Goal: Task Accomplishment & Management: Manage account settings

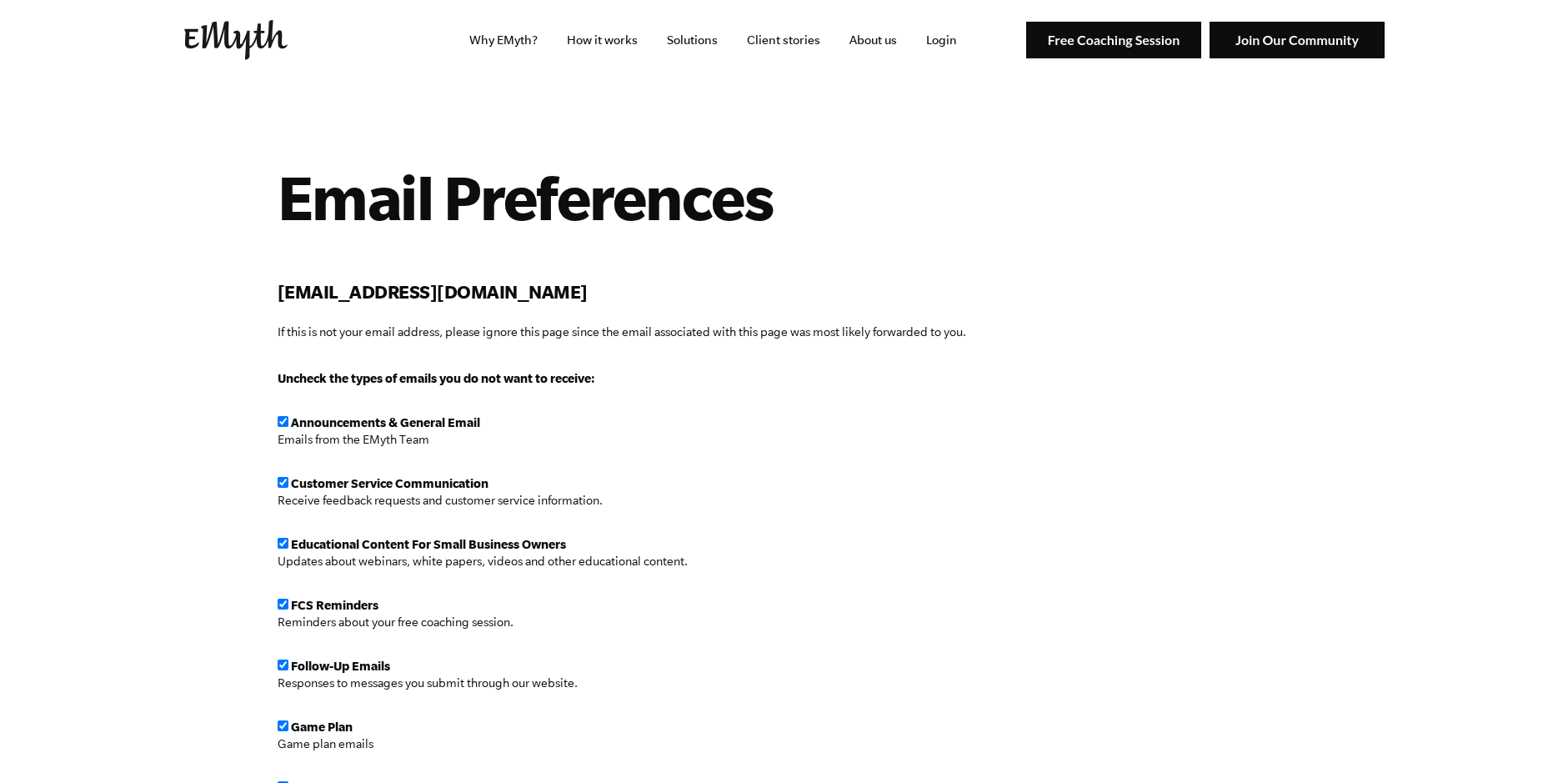
click at [284, 427] on span "Announcements & General Email" at bounding box center [378, 422] width 202 height 13
click at [284, 489] on span "Customer Service Communication" at bounding box center [383, 483] width 211 height 13
click at [282, 423] on input "checkbox" at bounding box center [283, 422] width 11 height 11
checkbox input "false"
click at [281, 480] on input "checkbox" at bounding box center [283, 483] width 11 height 11
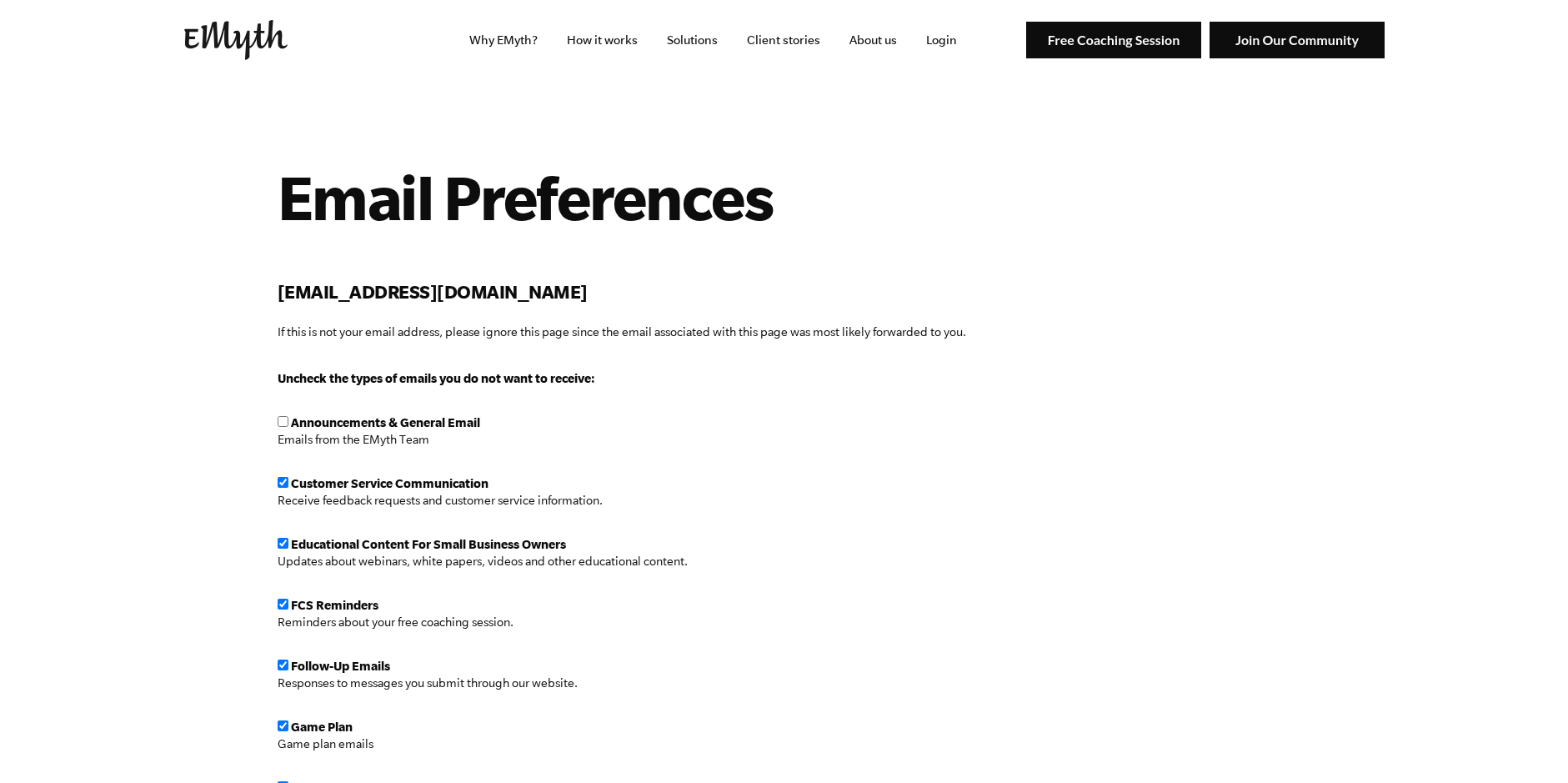
checkbox input "false"
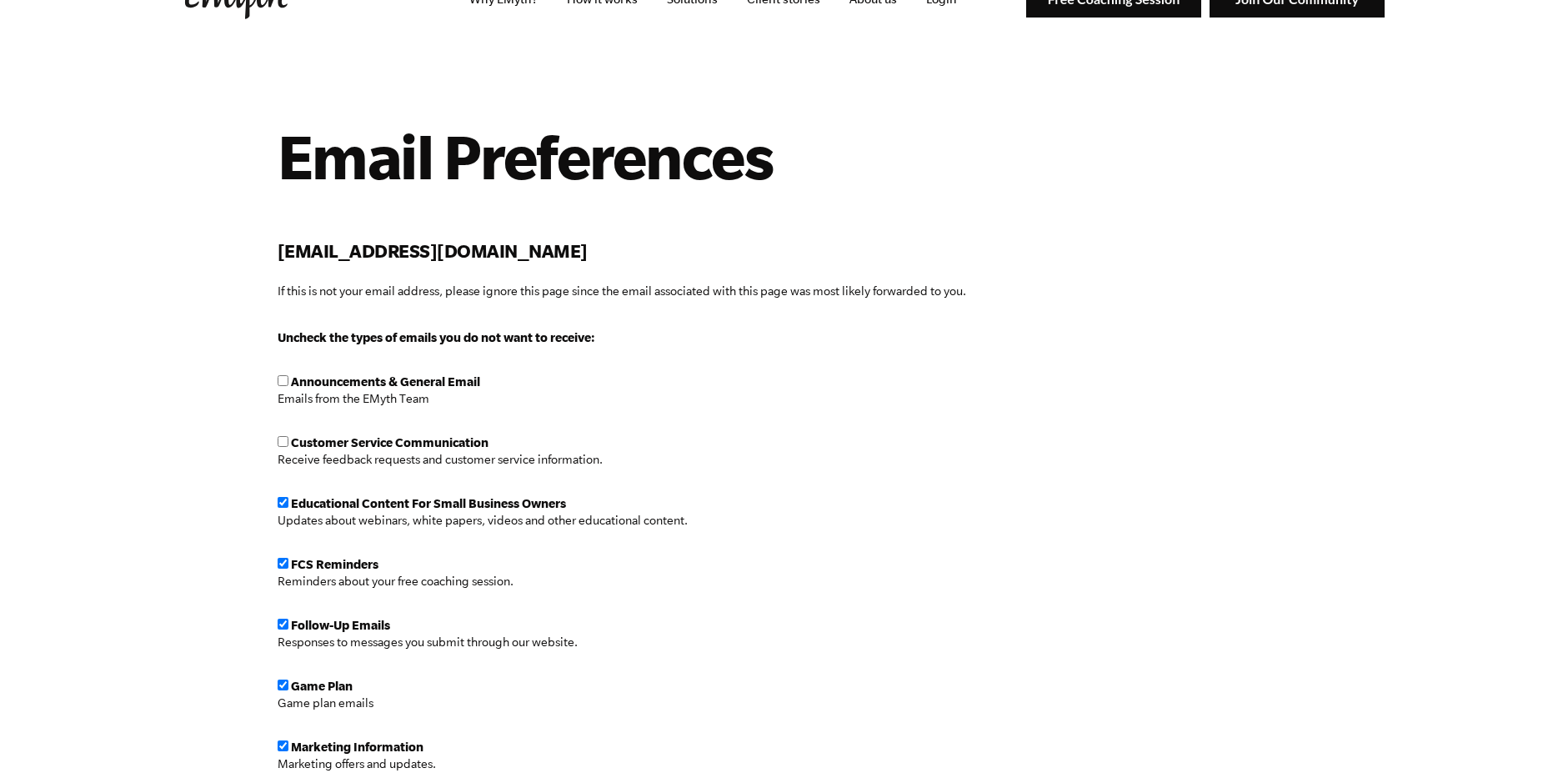
scroll to position [59, 0]
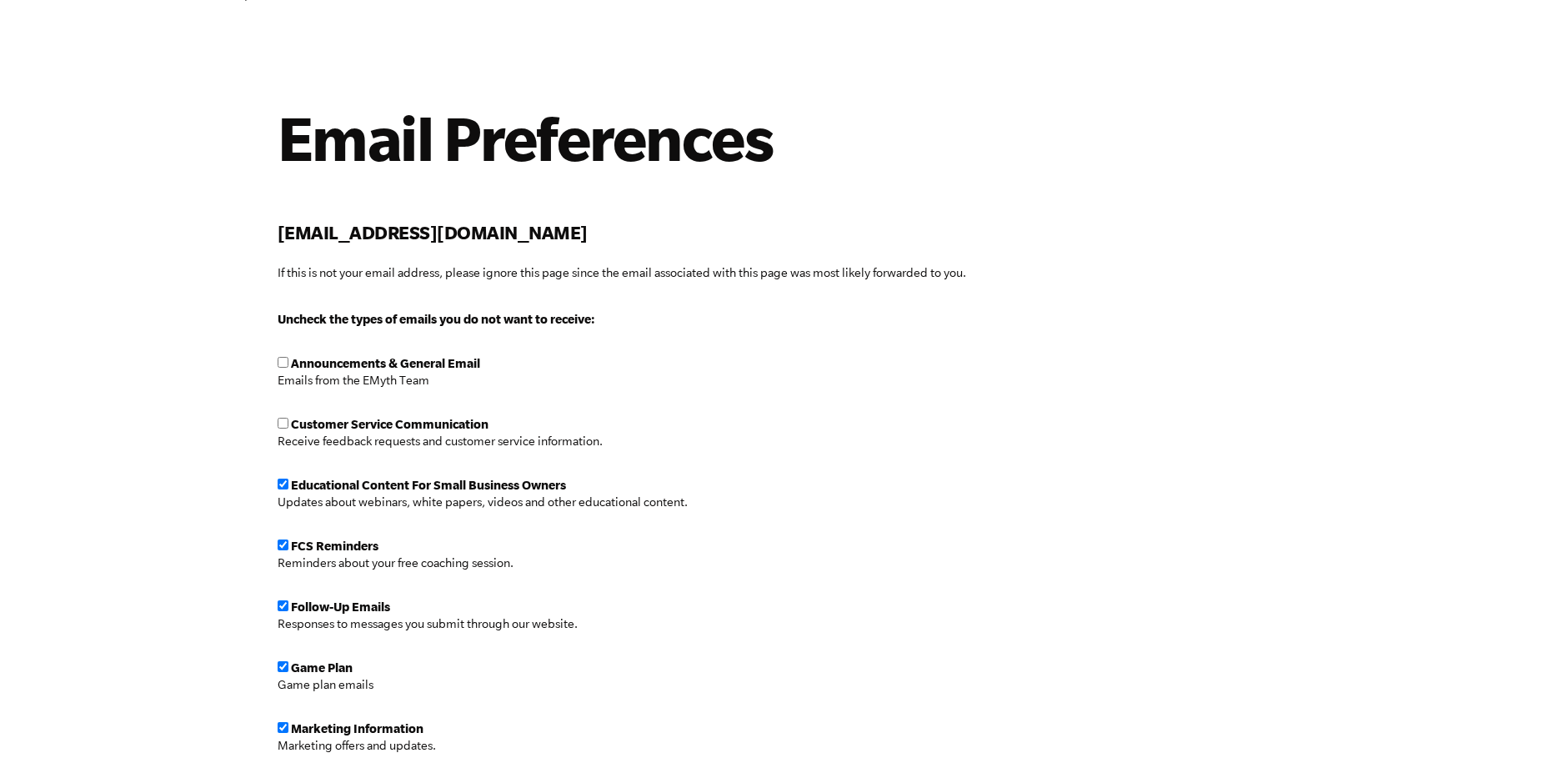
click at [284, 481] on input "checkbox" at bounding box center [283, 484] width 11 height 11
checkbox input "false"
click at [279, 545] on input "checkbox" at bounding box center [283, 544] width 11 height 11
checkbox input "false"
click at [284, 607] on input "checkbox" at bounding box center [283, 605] width 11 height 11
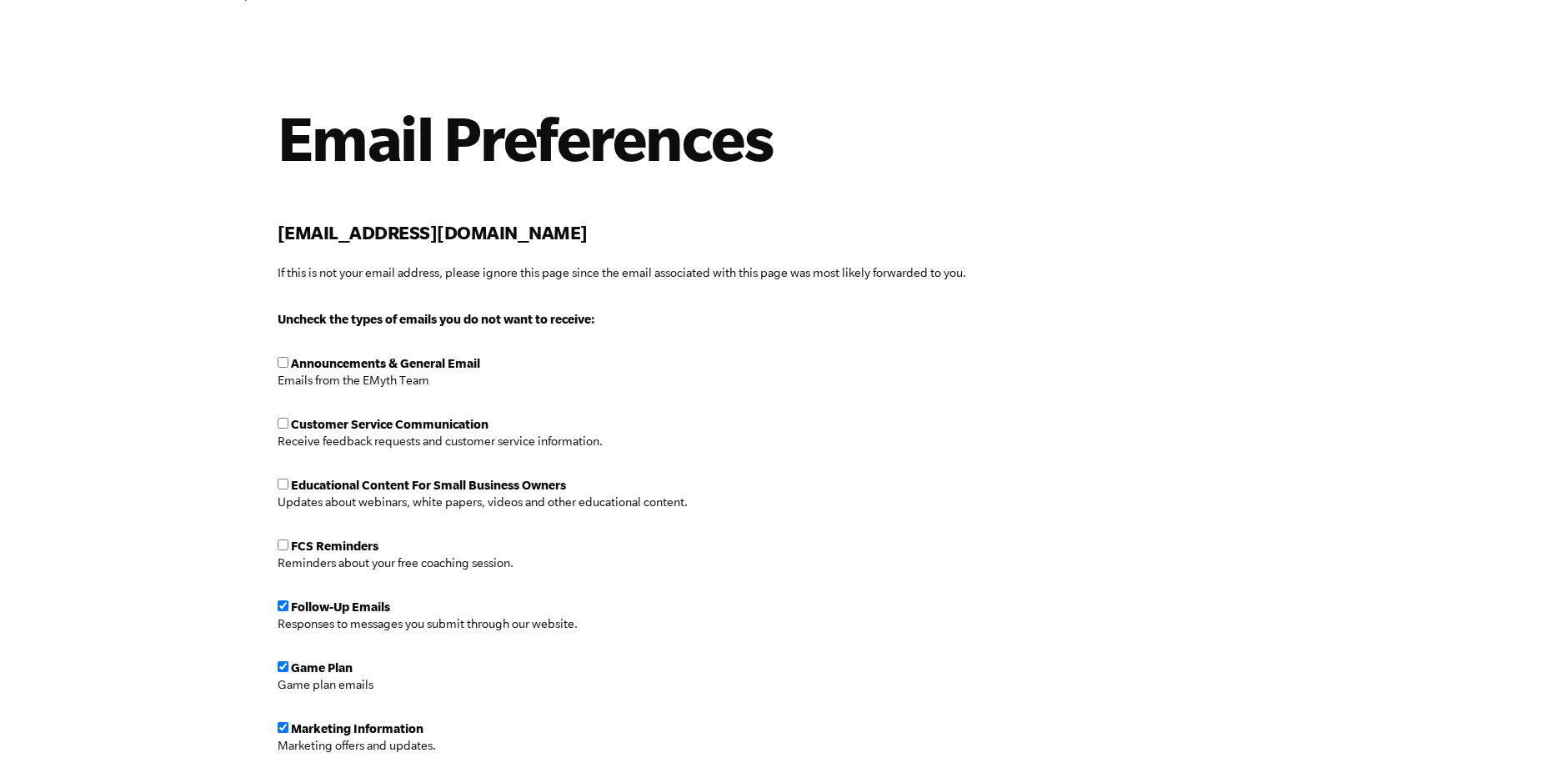
checkbox input "false"
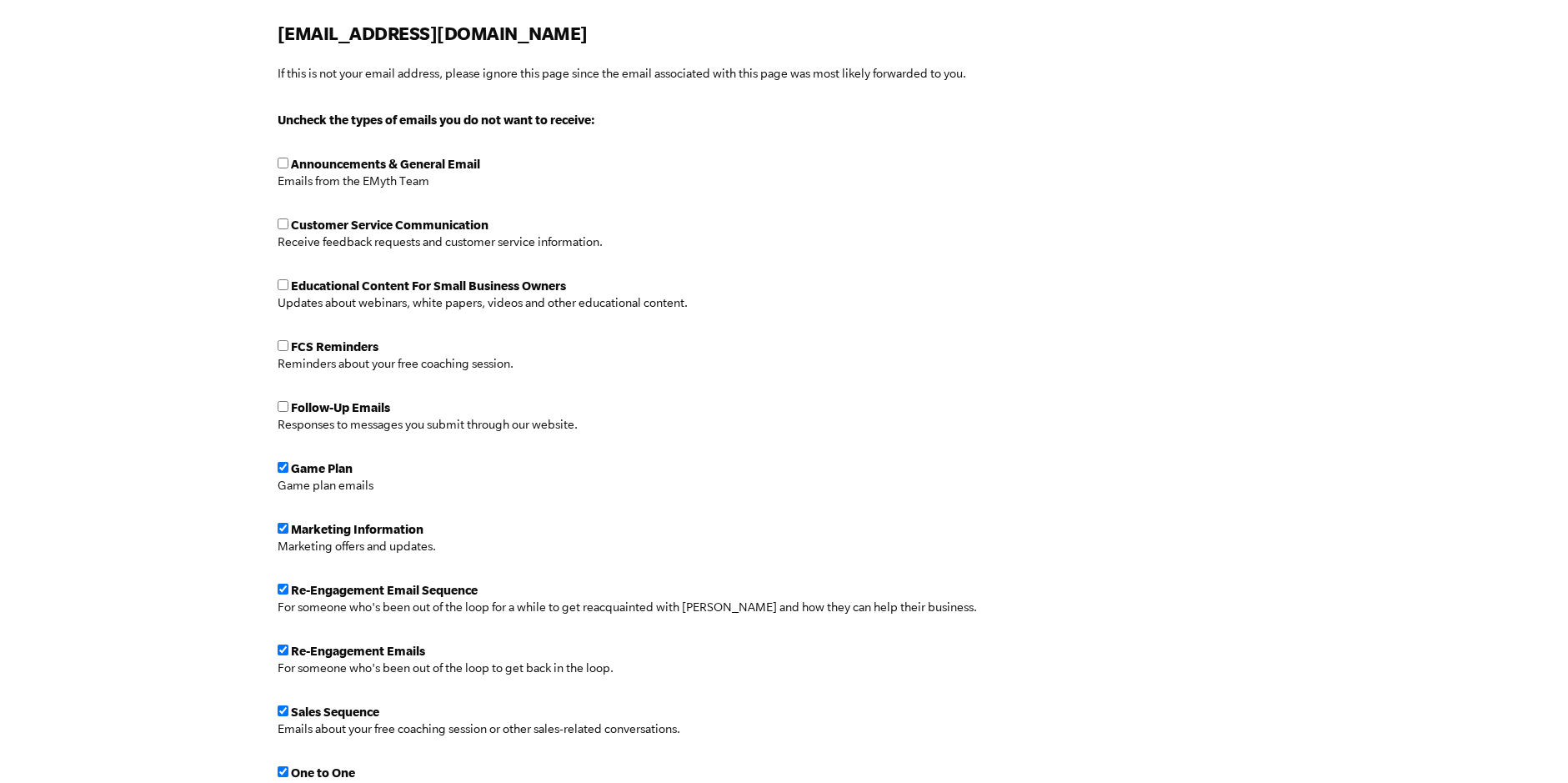
scroll to position [259, 0]
click at [282, 469] on input "checkbox" at bounding box center [283, 467] width 11 height 11
checkbox input "false"
click at [279, 530] on input "checkbox" at bounding box center [283, 528] width 11 height 11
checkbox input "false"
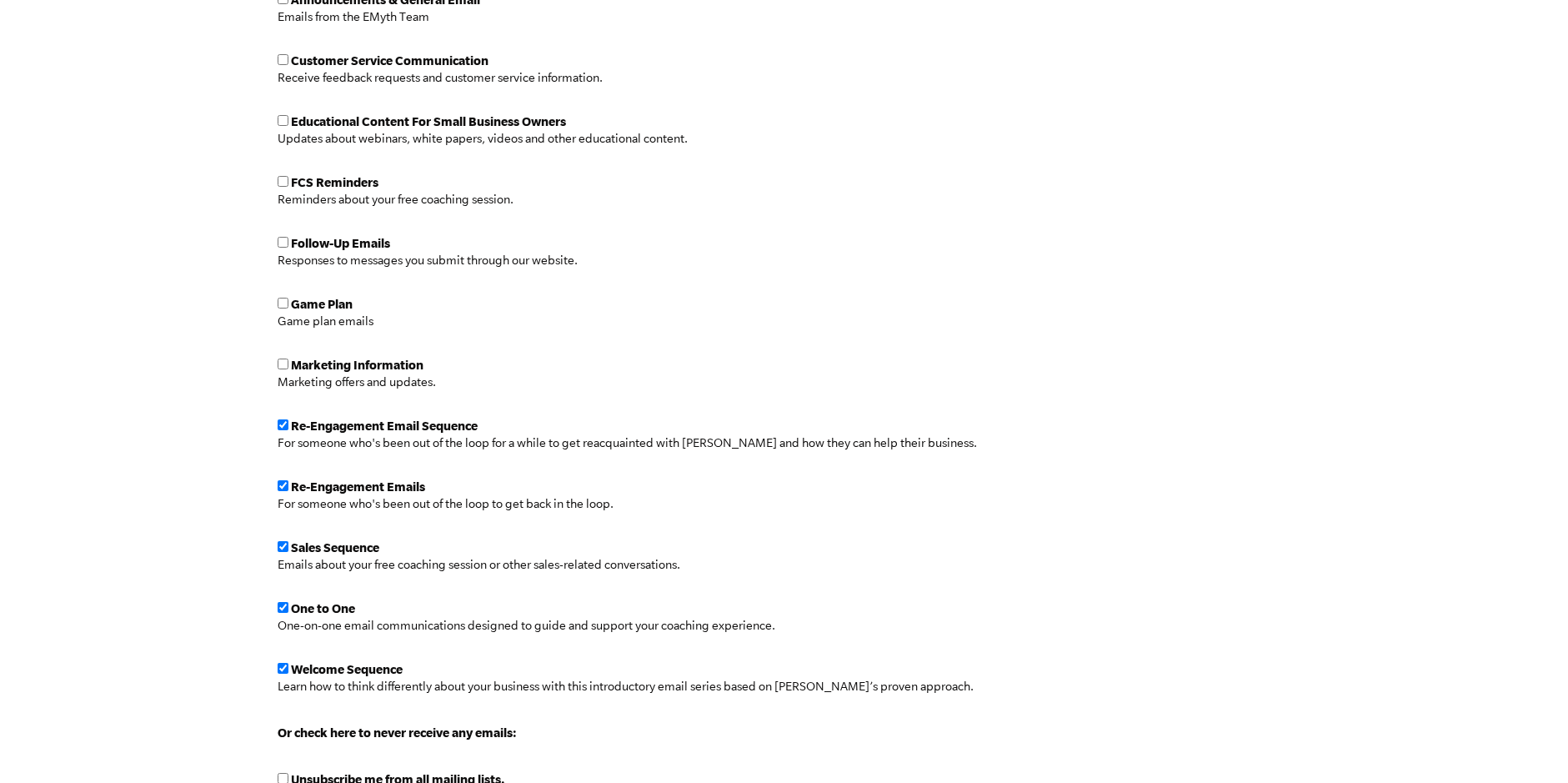
scroll to position [649, 0]
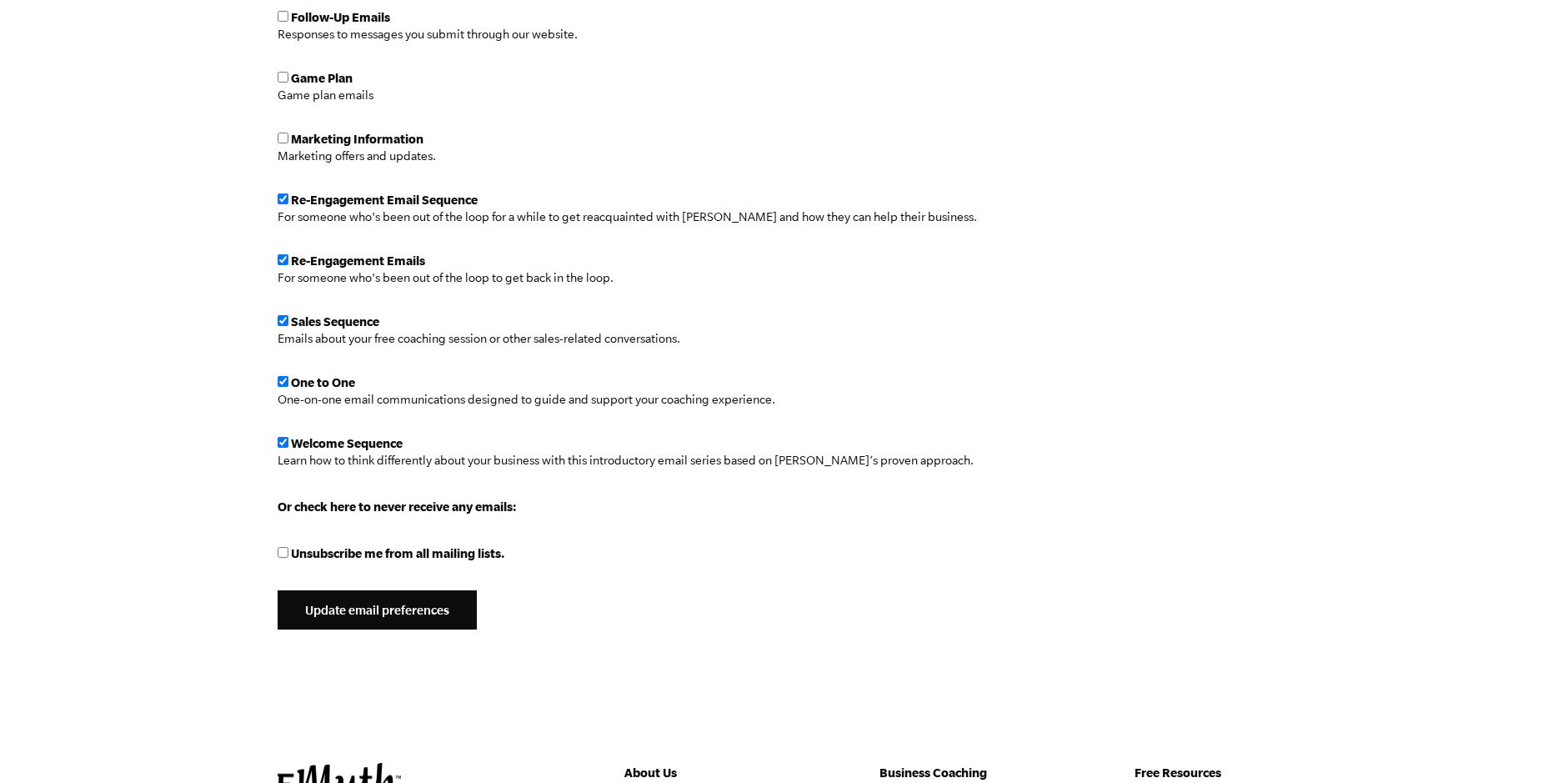
click at [285, 551] on input "Unsubscribe me from all mailing lists." at bounding box center [283, 552] width 11 height 11
checkbox input "true"
checkbox input "false"
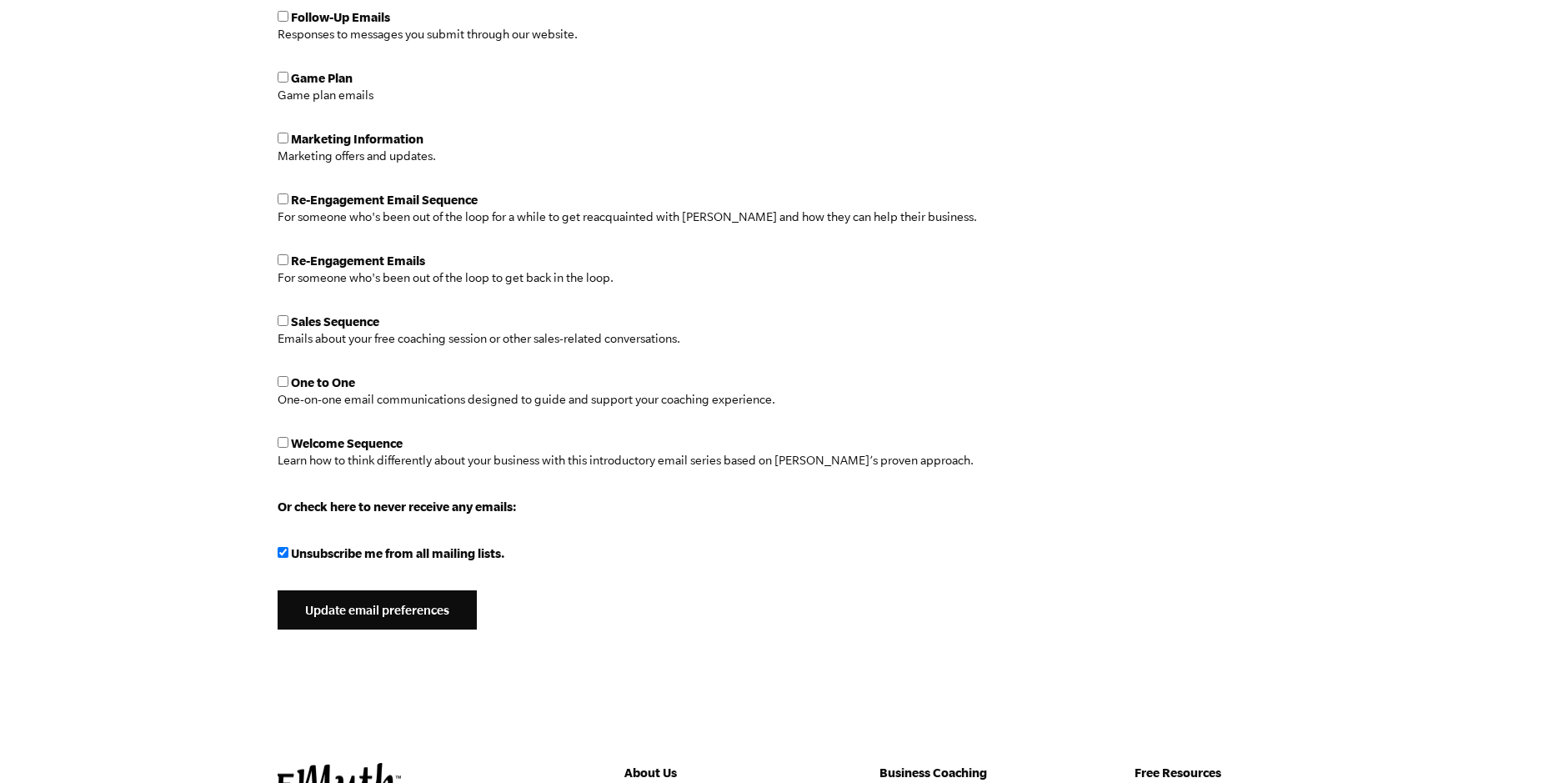
checkbox input "false"
click at [359, 612] on input "Update email preferences" at bounding box center [376, 610] width 199 height 40
